Goal: Information Seeking & Learning: Learn about a topic

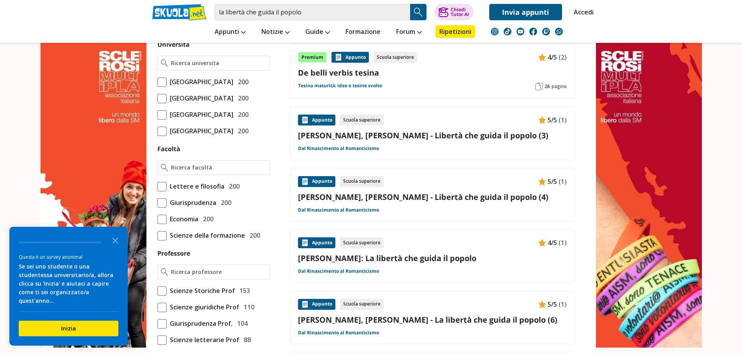
scroll to position [351, 0]
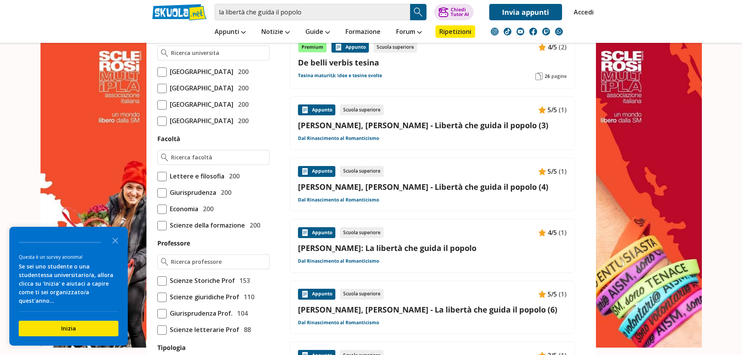
click at [390, 243] on link "[PERSON_NAME]: La libertà che guida il popolo" at bounding box center [432, 248] width 269 height 11
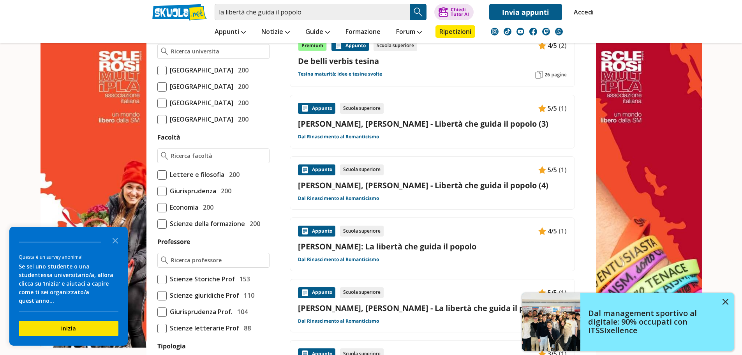
scroll to position [234, 0]
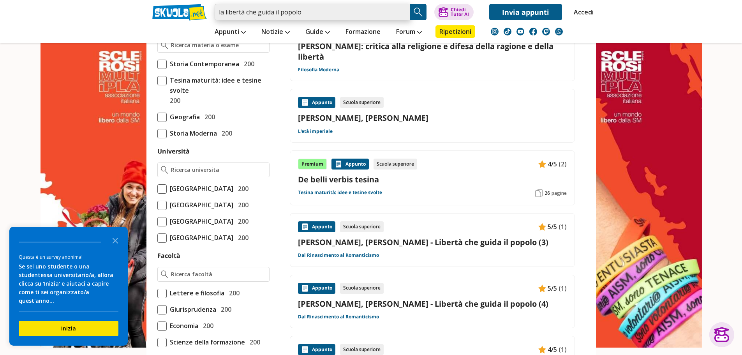
click at [359, 9] on input "la libertà che guida il popolo" at bounding box center [313, 12] width 196 height 16
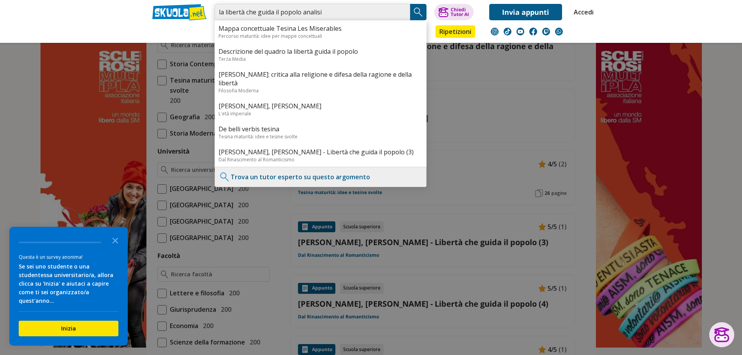
type input "la libertà che guida il popolo analisi"
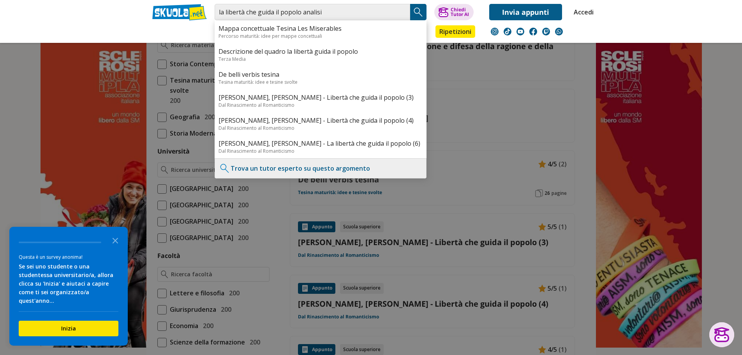
click at [422, 12] on img "Search Button" at bounding box center [419, 12] width 12 height 12
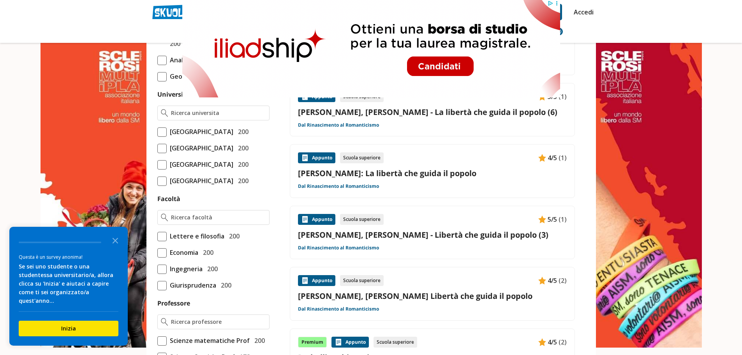
scroll to position [312, 0]
